Goal: Task Accomplishment & Management: Use online tool/utility

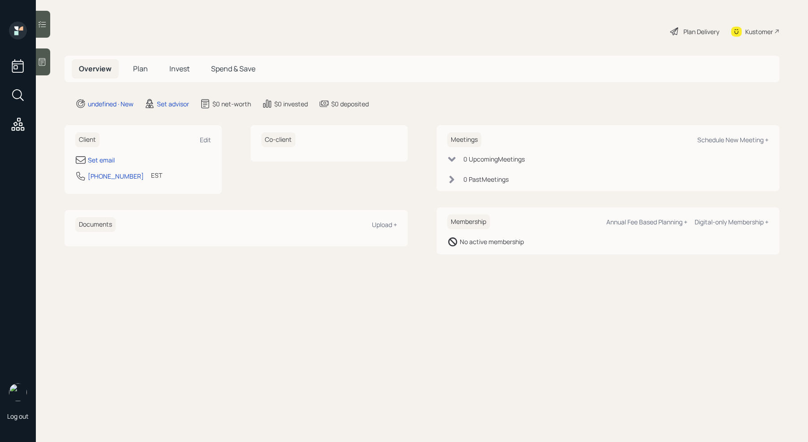
click at [42, 65] on icon at bounding box center [42, 61] width 9 height 9
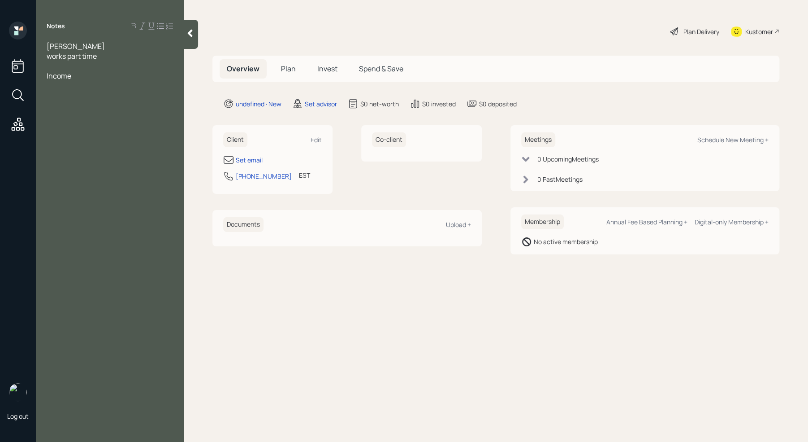
click at [50, 64] on div at bounding box center [110, 66] width 126 height 10
click at [105, 61] on div "Assets" at bounding box center [110, 66] width 126 height 10
click at [111, 56] on div "works part time" at bounding box center [110, 56] width 126 height 10
click at [102, 78] on div "Assets" at bounding box center [110, 76] width 126 height 10
click at [59, 65] on div at bounding box center [110, 66] width 126 height 10
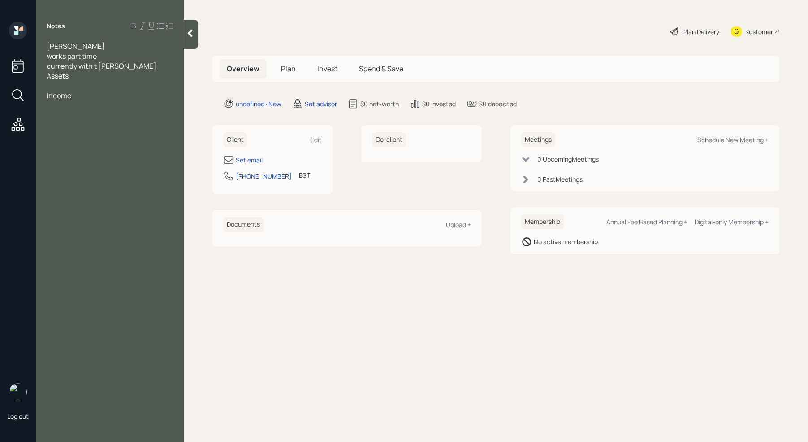
click at [113, 54] on div "works part time" at bounding box center [110, 56] width 126 height 10
click at [121, 51] on div "works part-time" at bounding box center [110, 56] width 126 height 10
click at [81, 100] on div at bounding box center [110, 105] width 126 height 10
click at [65, 100] on div at bounding box center [110, 105] width 126 height 10
click at [65, 100] on span "currwnt employer retirement account" at bounding box center [109, 105] width 124 height 10
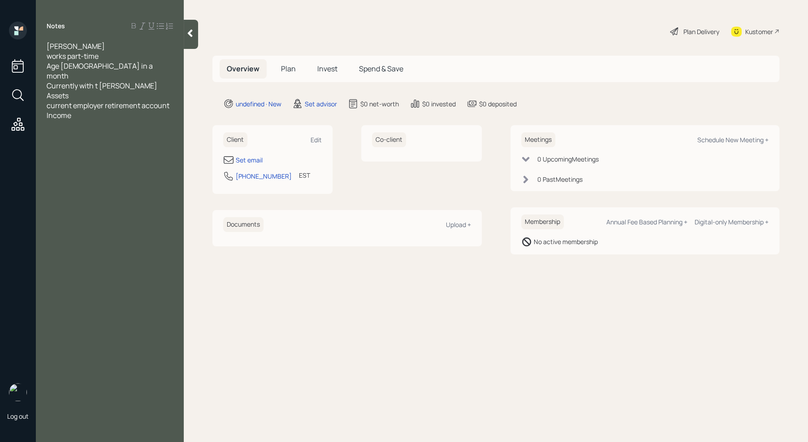
click at [174, 95] on div "[PERSON_NAME] works part-time Age [DEMOGRAPHIC_DATA] in a month Currently with …" at bounding box center [110, 85] width 148 height 89
click at [172, 100] on div "current employer retirement account" at bounding box center [110, 105] width 126 height 10
